Goal: Information Seeking & Learning: Find specific fact

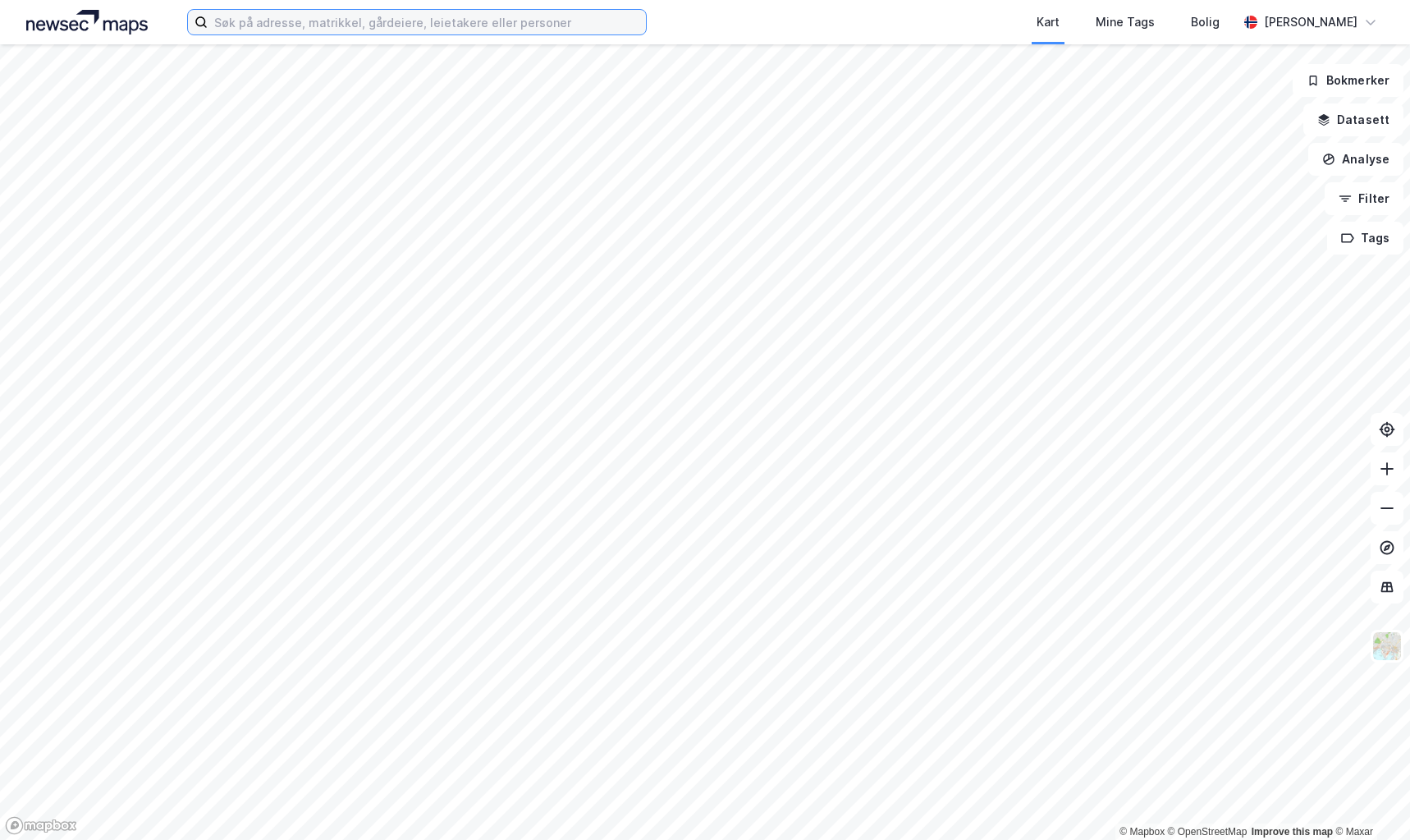
click at [325, 23] on input at bounding box center [427, 22] width 438 height 25
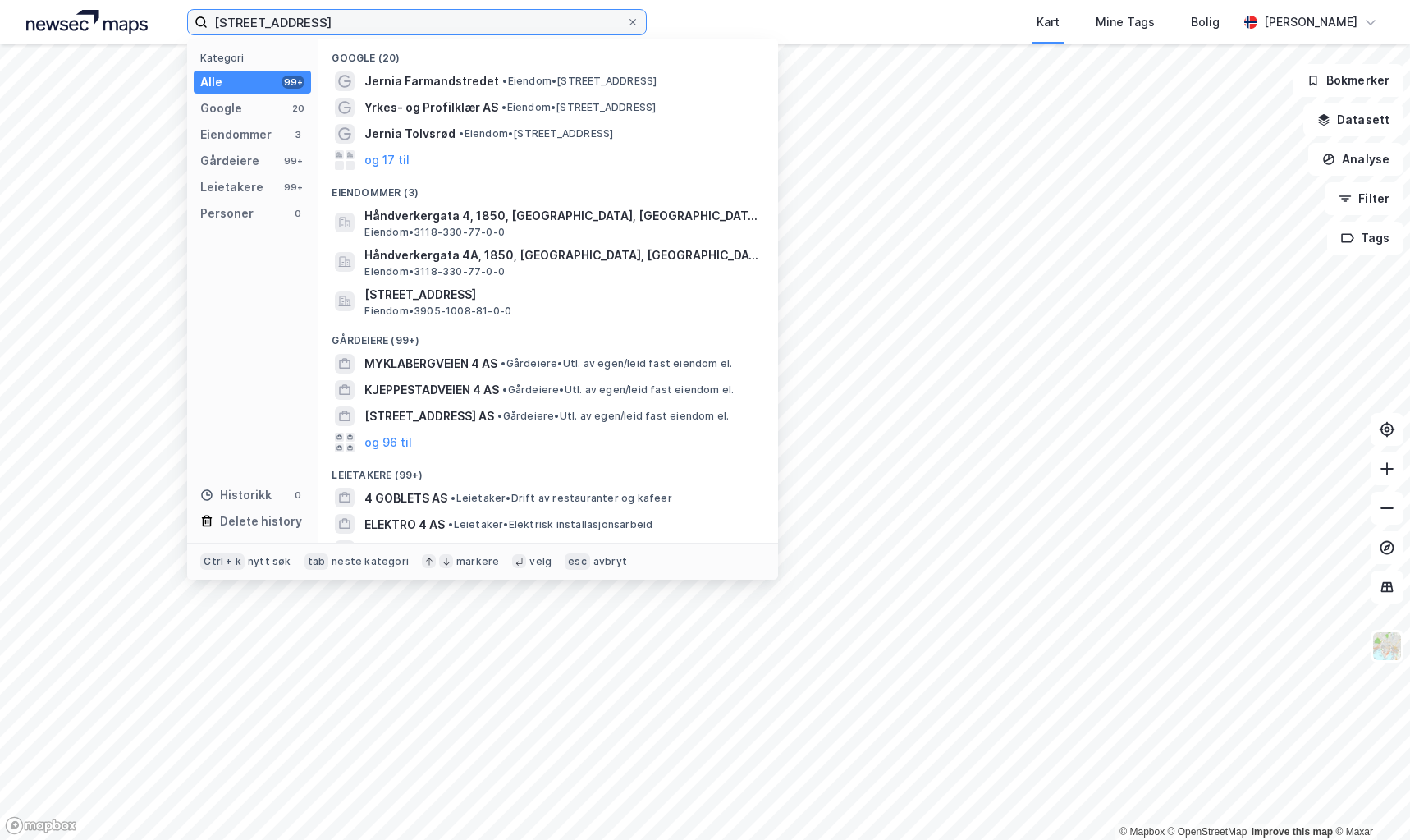
click at [360, 30] on input "[STREET_ADDRESS]" at bounding box center [417, 22] width 419 height 25
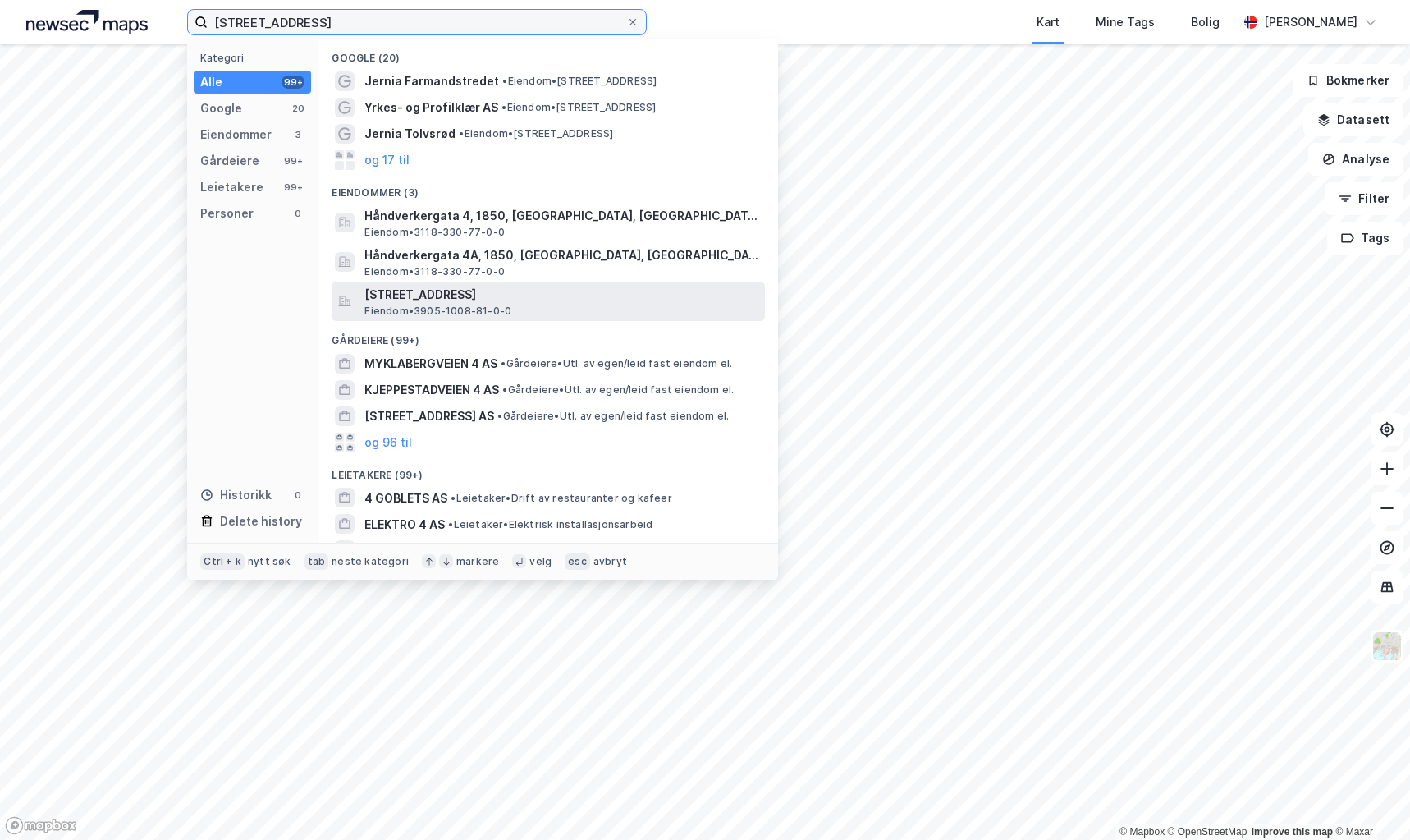
type input "[STREET_ADDRESS]"
click at [416, 304] on span "Eiendom • 3905-1008-81-0-0" at bounding box center [438, 311] width 147 height 13
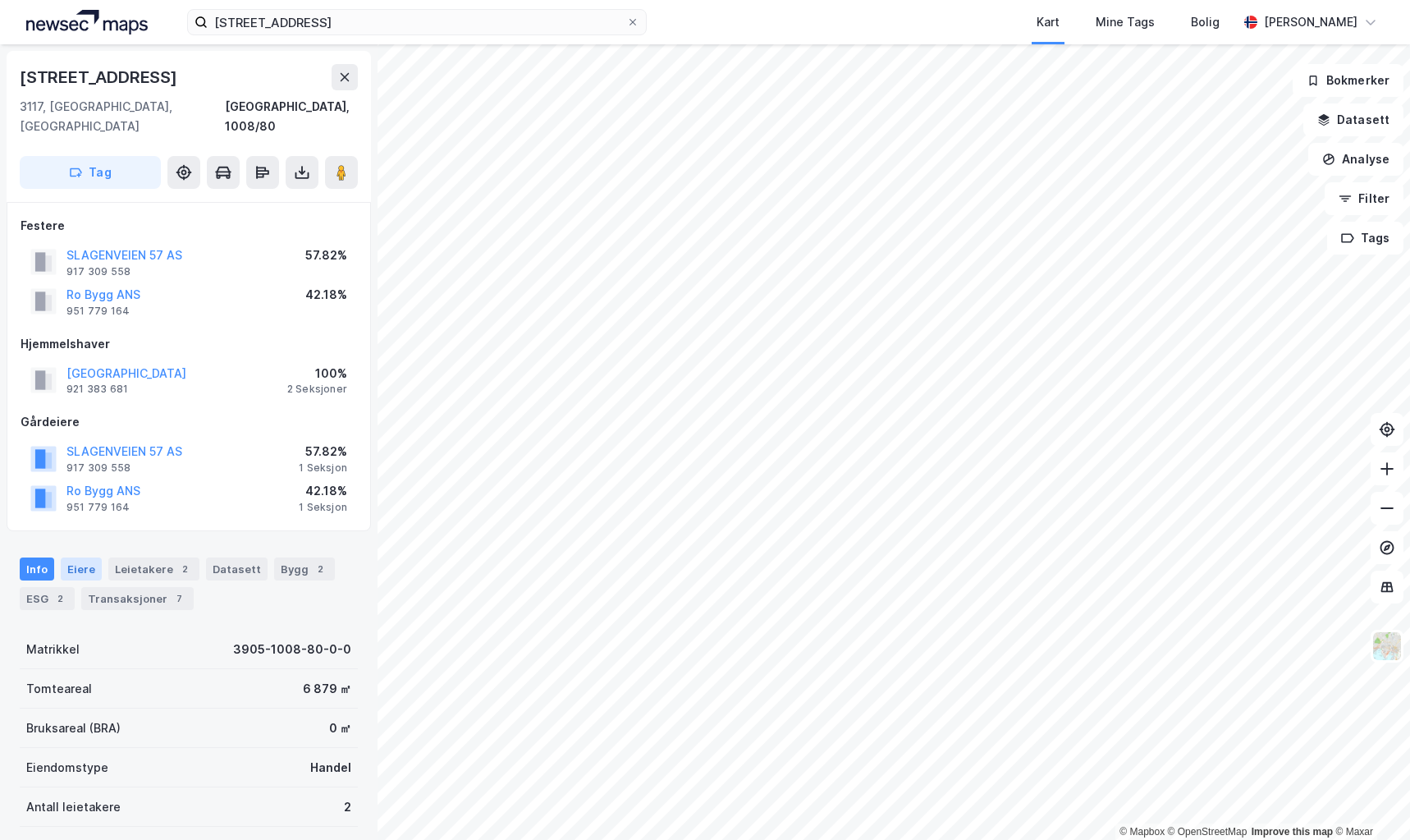
click at [77, 557] on div "Eiere" at bounding box center [80, 569] width 41 height 23
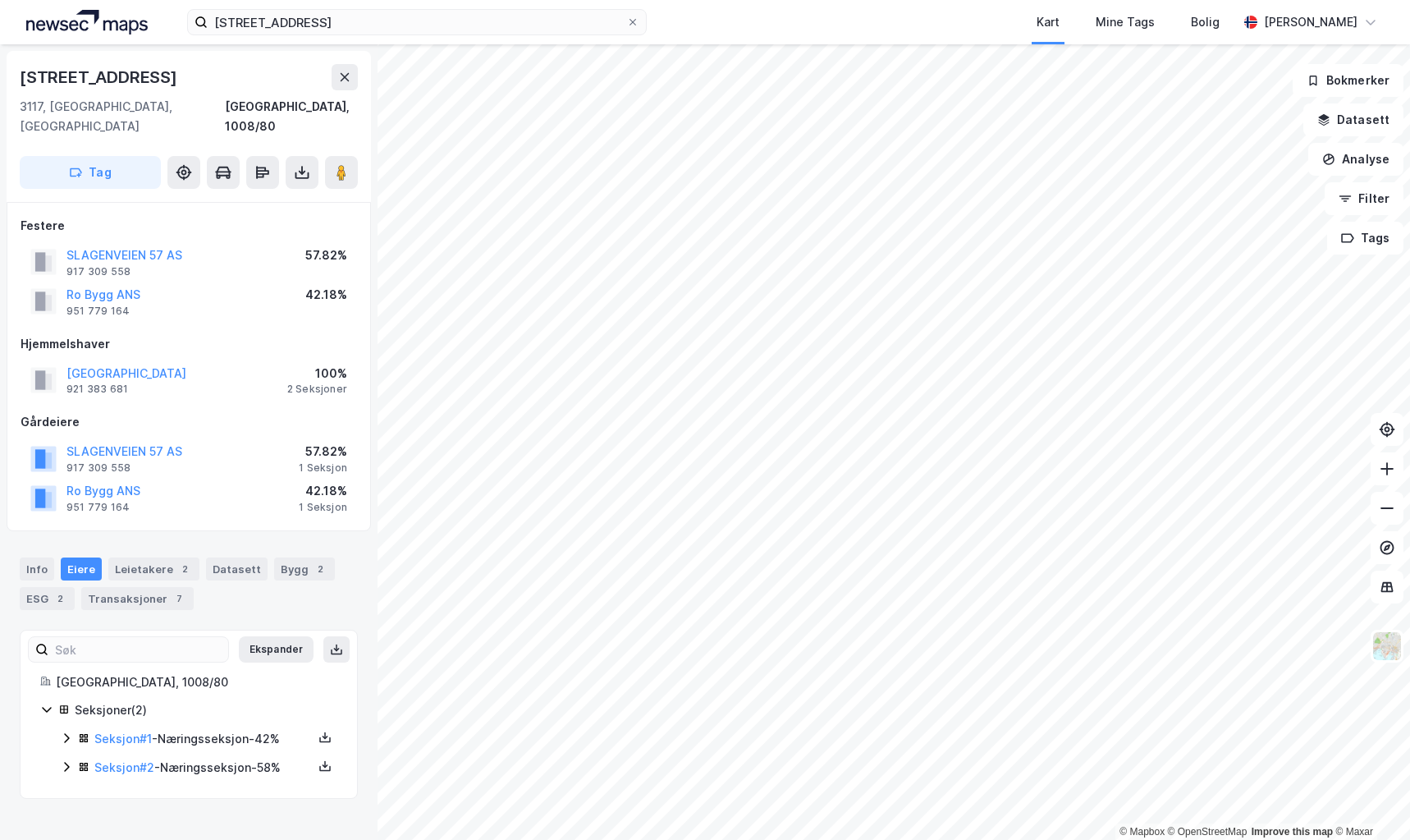
click at [63, 731] on icon at bounding box center [66, 738] width 13 height 13
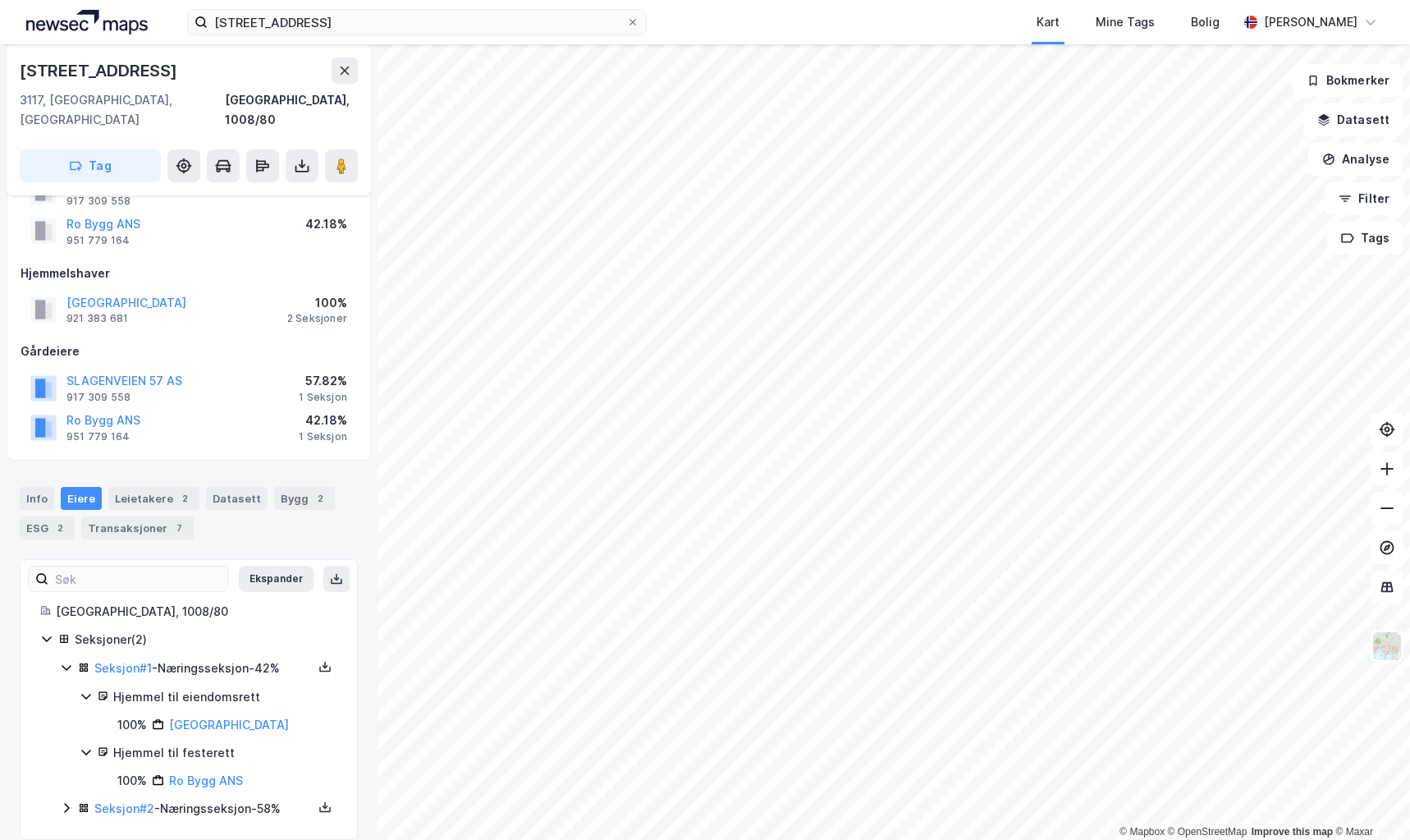
click at [66, 801] on icon at bounding box center [66, 808] width 13 height 13
